Goal: Navigation & Orientation: Find specific page/section

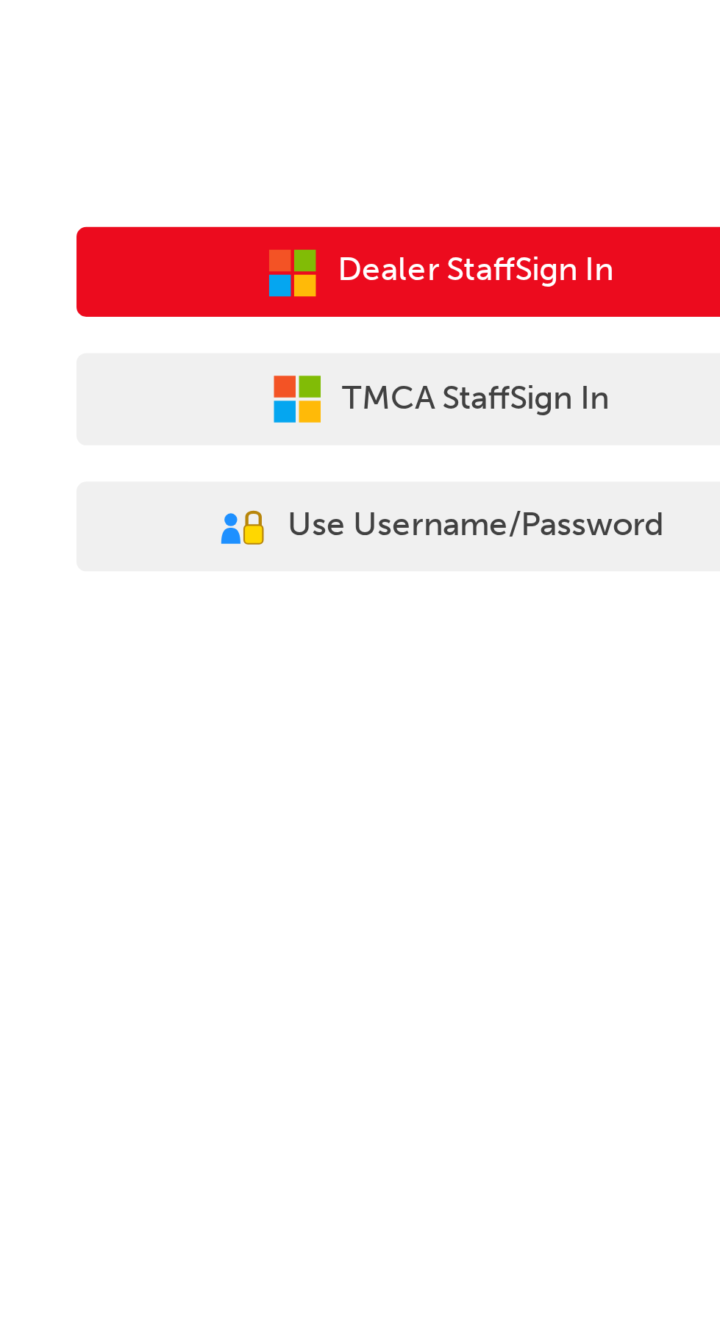
click at [543, 227] on span "Dealer Staff Sign In" at bounding box center [527, 226] width 84 height 17
